Goal: Communication & Community: Participate in discussion

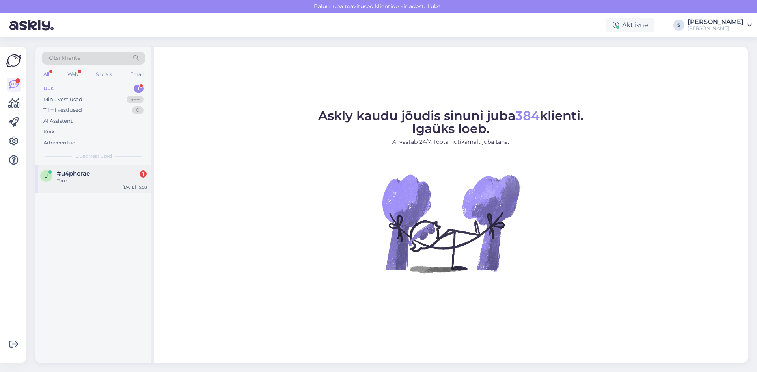
click at [74, 173] on span "#u4phorae" at bounding box center [73, 173] width 33 height 7
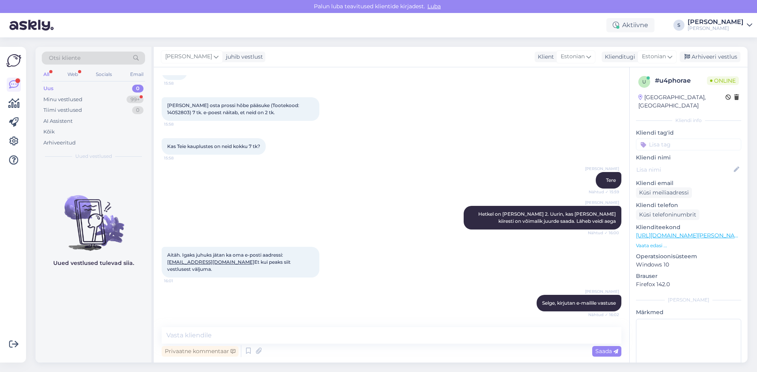
scroll to position [88, 0]
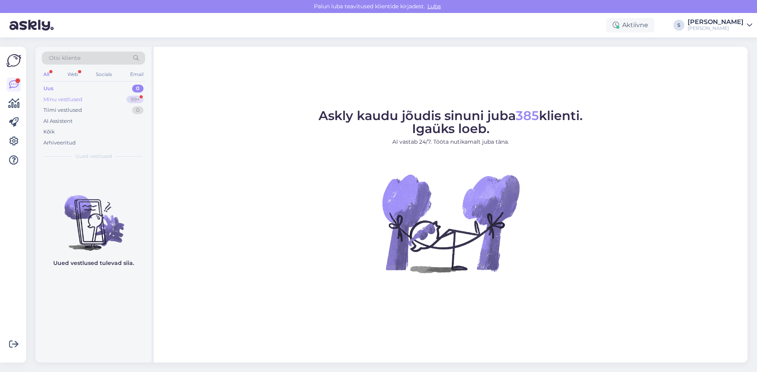
click at [59, 97] on div "Minu vestlused" at bounding box center [62, 100] width 39 height 8
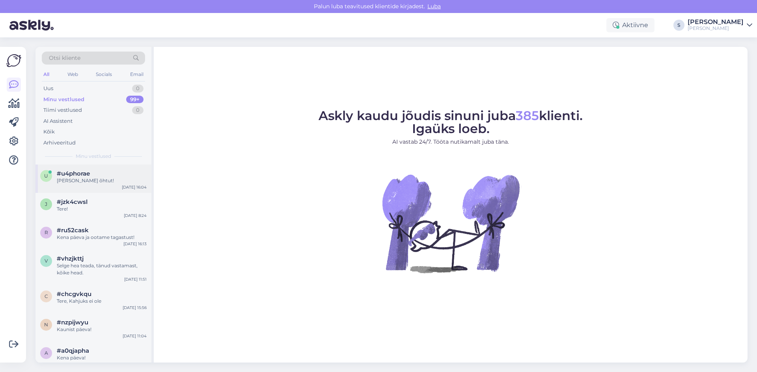
click at [79, 177] on div "Kena õhtut!" at bounding box center [102, 180] width 90 height 7
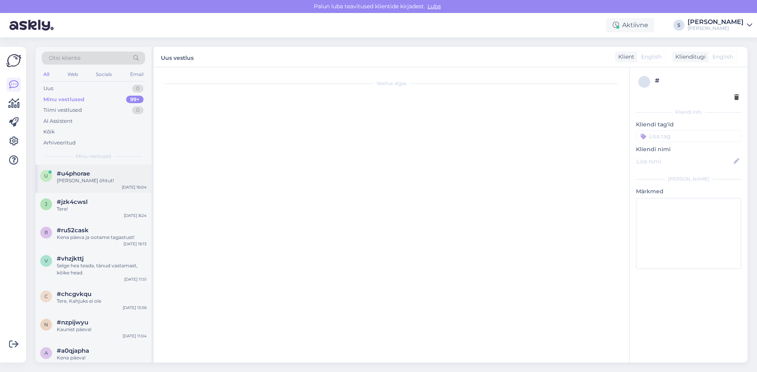
scroll to position [189, 0]
